Goal: Information Seeking & Learning: Learn about a topic

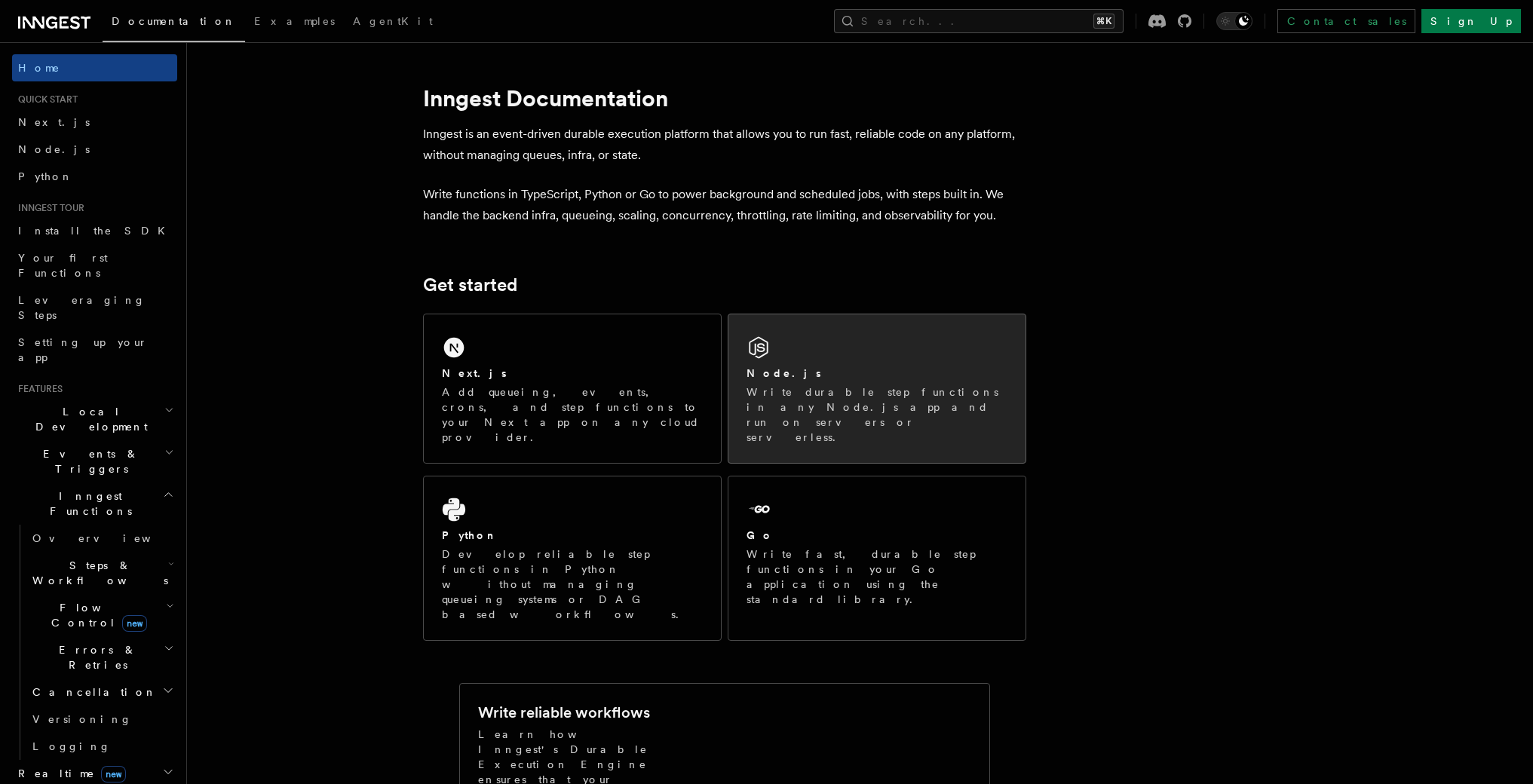
click at [788, 372] on div "Node.js" at bounding box center [876, 373] width 261 height 15
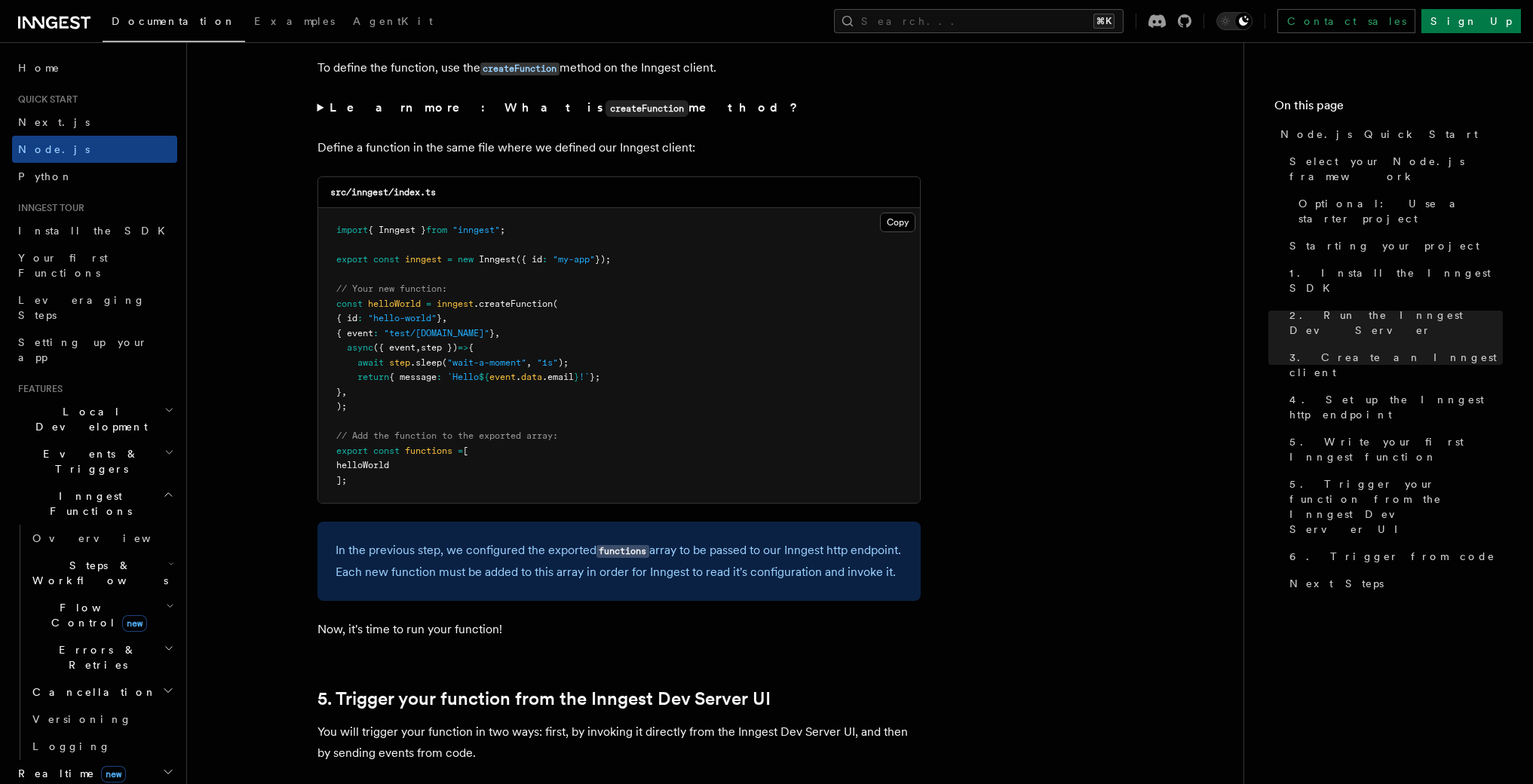
scroll to position [3090, 0]
